Goal: Find specific page/section: Find specific page/section

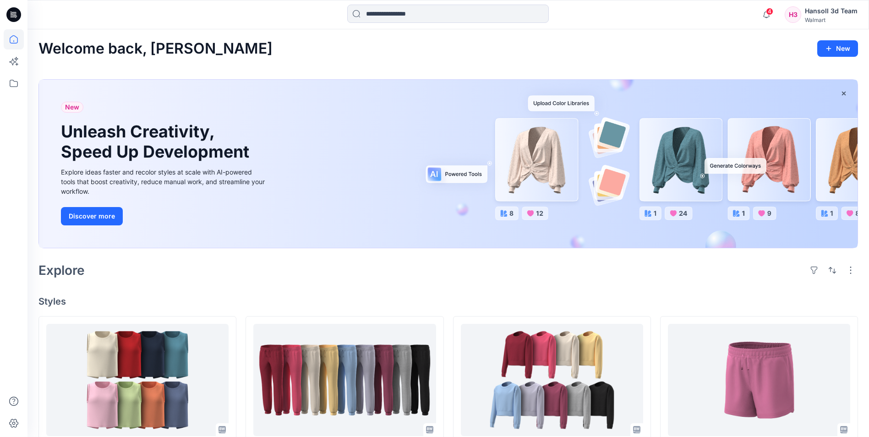
scroll to position [92, 0]
click at [686, 41] on div "Welcome back, [PERSON_NAME] New" at bounding box center [447, 48] width 819 height 17
click at [12, 16] on icon at bounding box center [13, 14] width 15 height 15
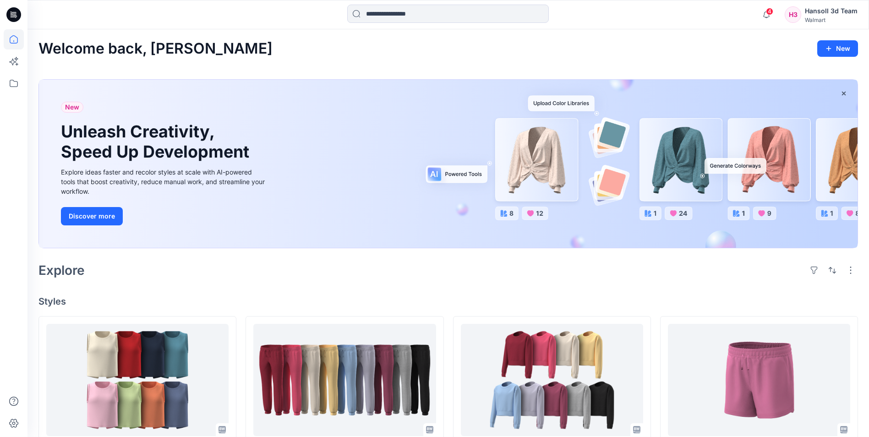
click at [12, 19] on icon at bounding box center [13, 14] width 15 height 15
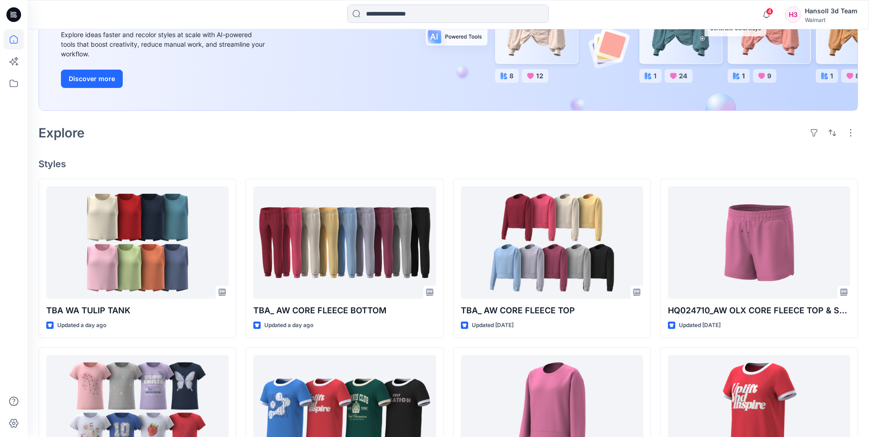
scroll to position [0, 0]
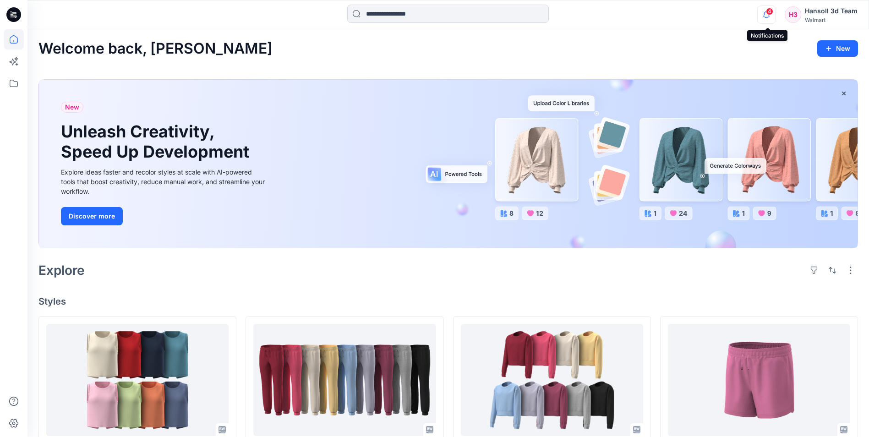
click at [764, 16] on icon "button" at bounding box center [765, 14] width 17 height 18
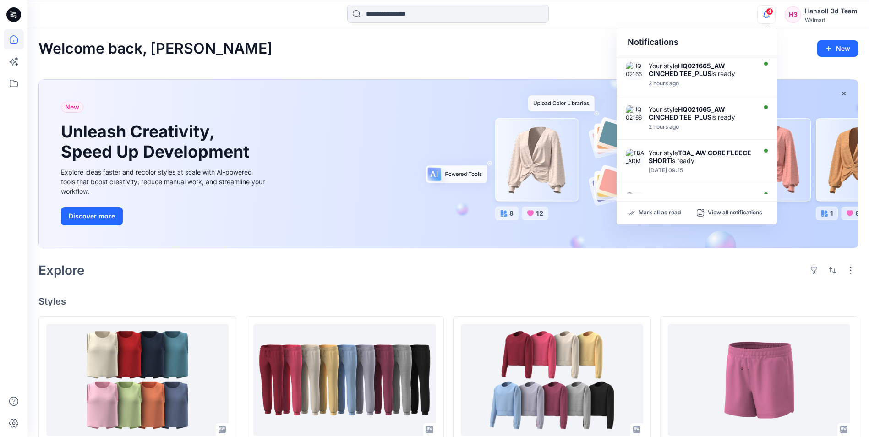
scroll to position [270, 0]
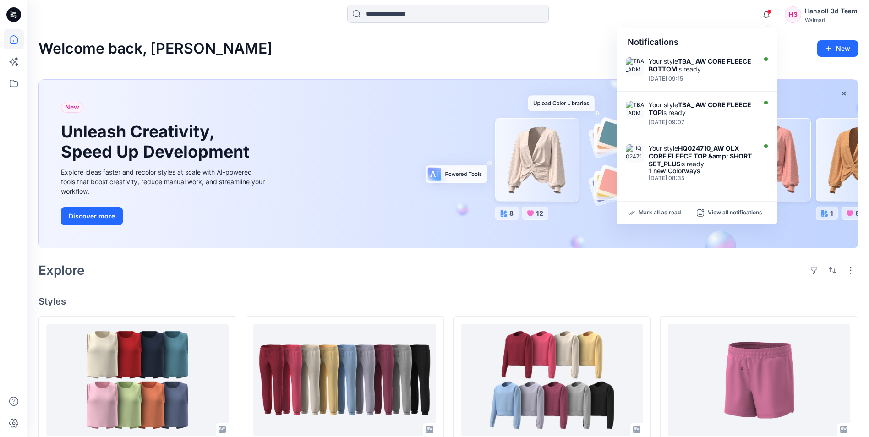
click at [14, 15] on icon at bounding box center [15, 15] width 4 height 0
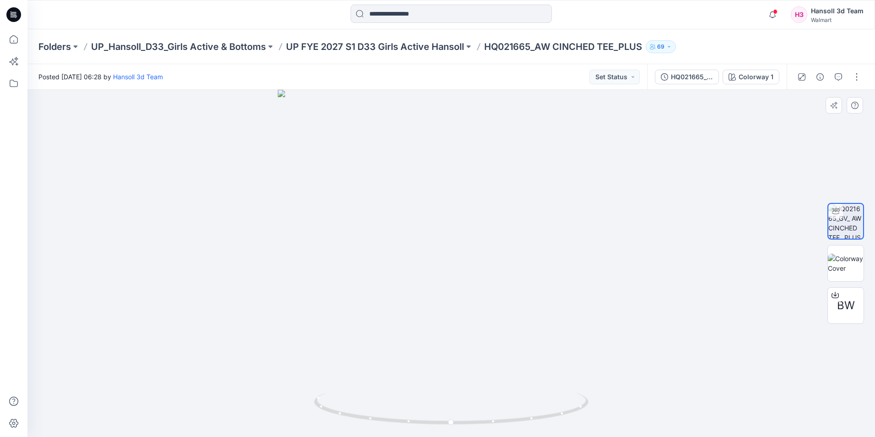
click at [729, 197] on div at bounding box center [451, 263] width 848 height 347
